Goal: Task Accomplishment & Management: Manage account settings

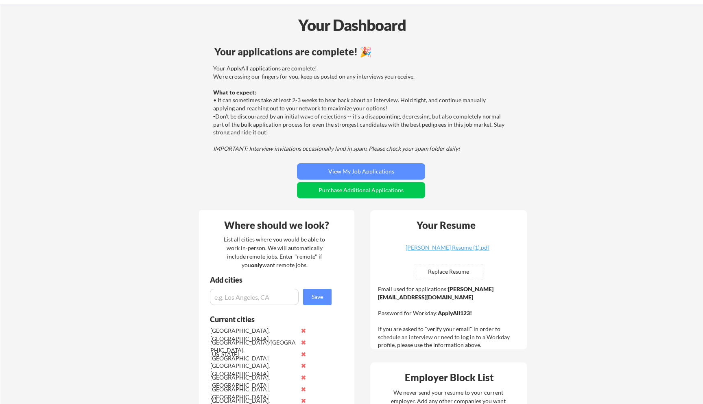
scroll to position [4, 0]
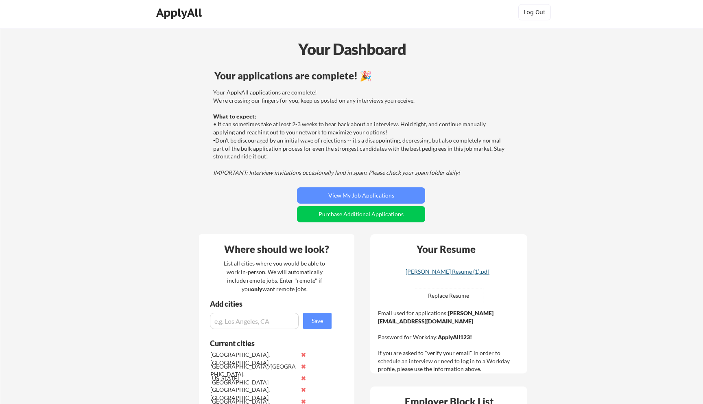
click at [432, 276] on link "Priyank Gupta Resume (1).pdf" at bounding box center [447, 274] width 97 height 13
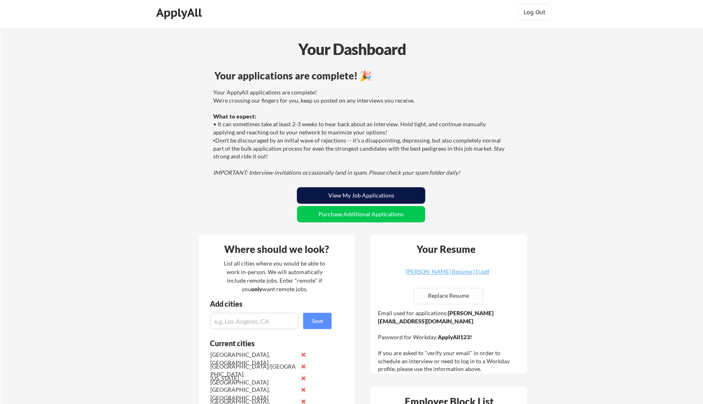
click at [357, 194] on button "View My Job Applications" at bounding box center [361, 195] width 128 height 16
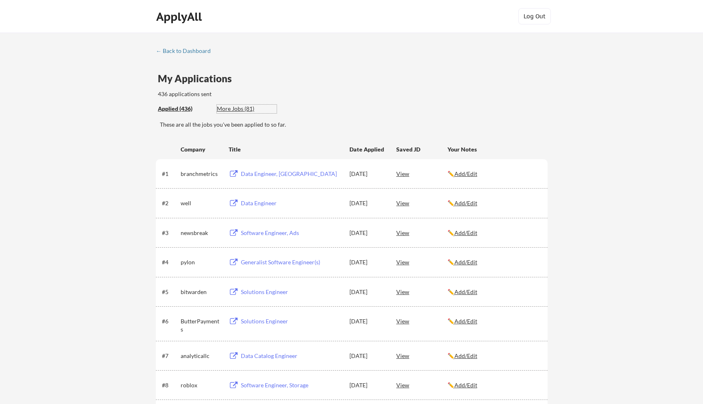
click at [231, 109] on div "More Jobs (81)" at bounding box center [247, 109] width 60 height 8
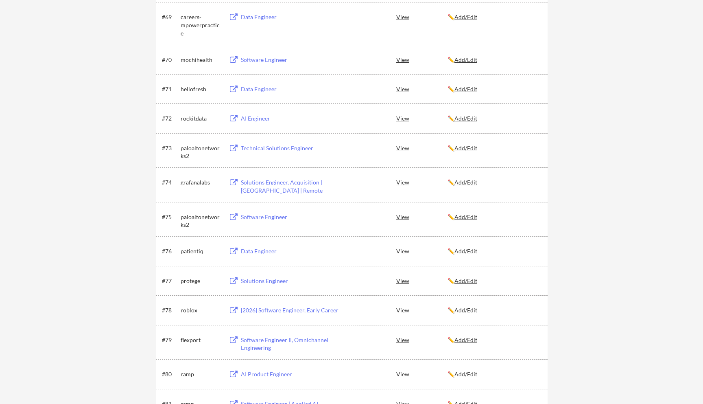
scroll to position [2226, 0]
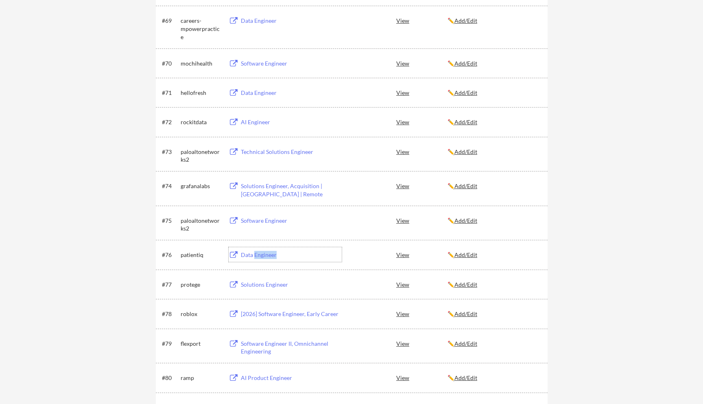
click at [238, 255] on button at bounding box center [234, 255] width 10 height 8
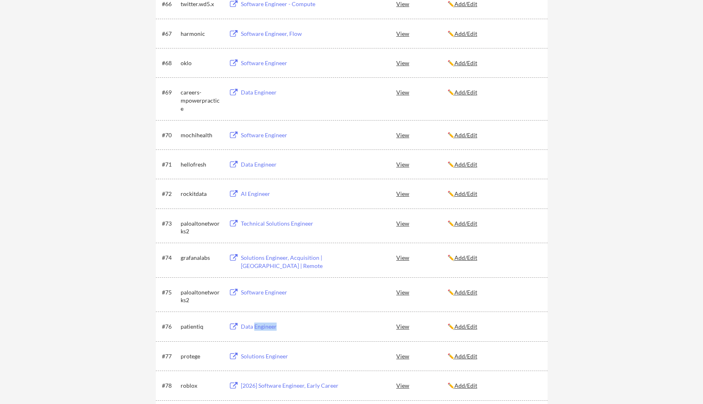
scroll to position [2150, 0]
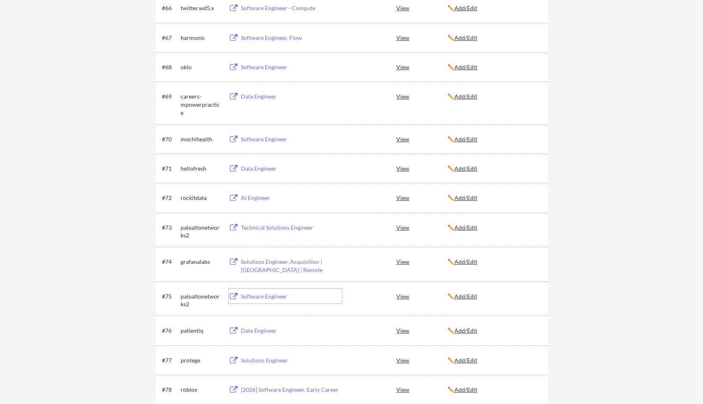
click at [245, 297] on div "Software Engineer" at bounding box center [291, 296] width 101 height 8
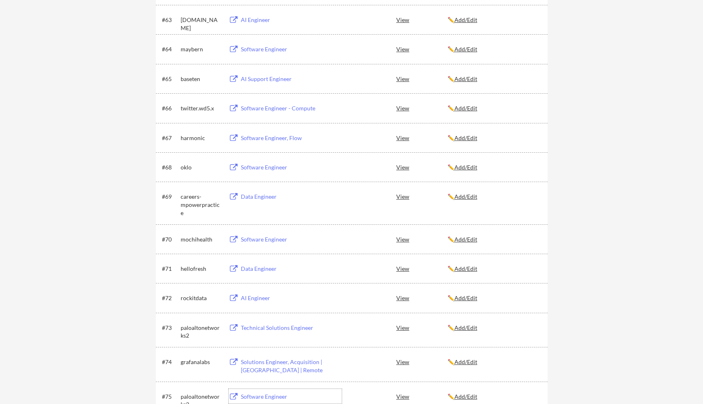
scroll to position [2047, 0]
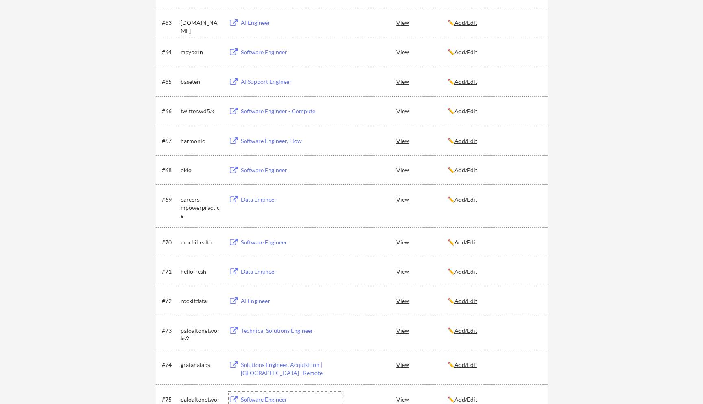
click at [262, 200] on div "Data Engineer" at bounding box center [291, 199] width 101 height 8
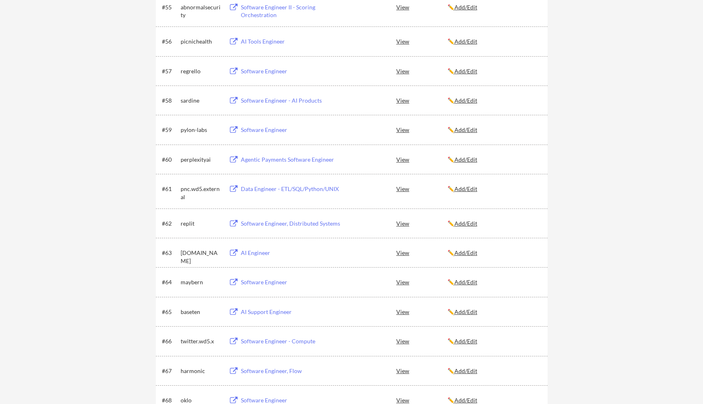
scroll to position [1813, 0]
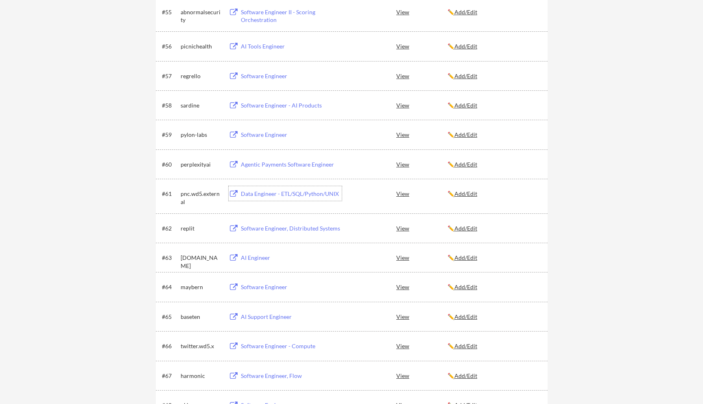
click at [279, 196] on div "Data Engineer - ETL/SQL/Python/UNIX" at bounding box center [291, 194] width 101 height 8
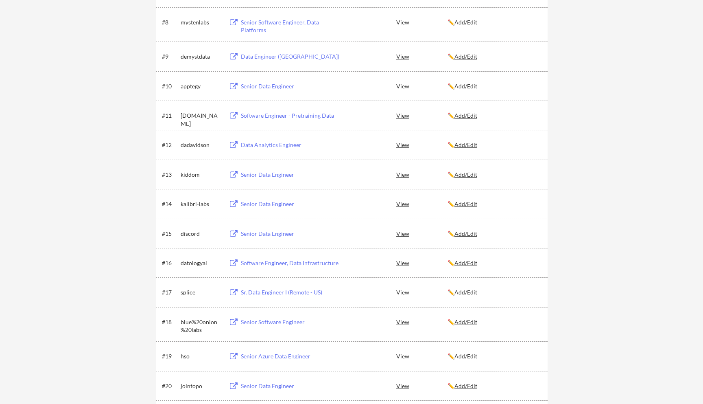
scroll to position [0, 0]
